Goal: Entertainment & Leisure: Consume media (video, audio)

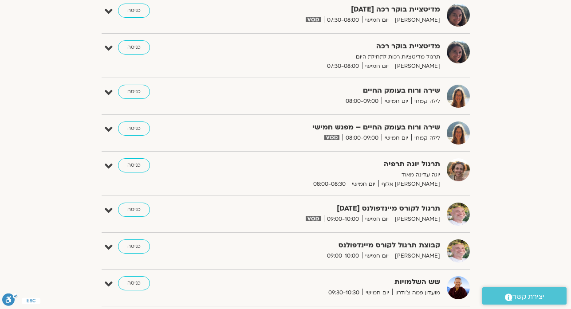
scroll to position [160, 0]
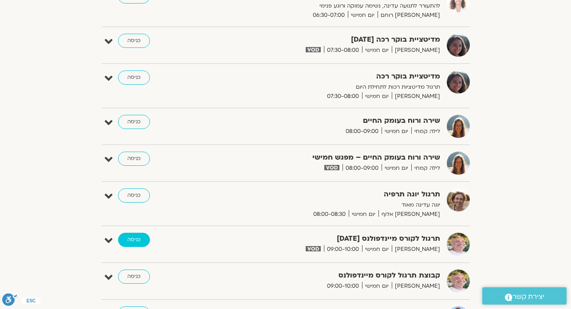
click at [130, 242] on link "כניסה" at bounding box center [134, 240] width 32 height 14
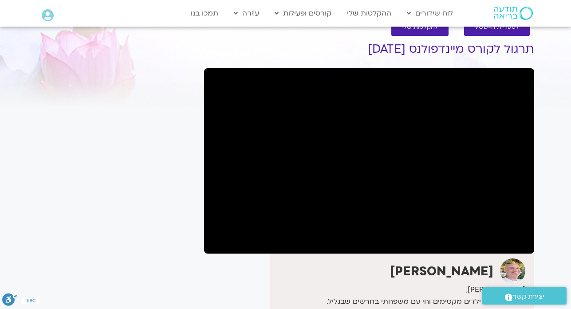
scroll to position [18, 0]
